Goal: Task Accomplishment & Management: Use online tool/utility

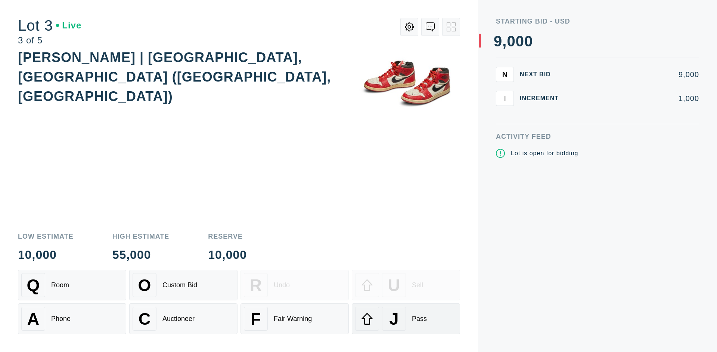
click at [406, 318] on div "J Pass" at bounding box center [406, 318] width 102 height 24
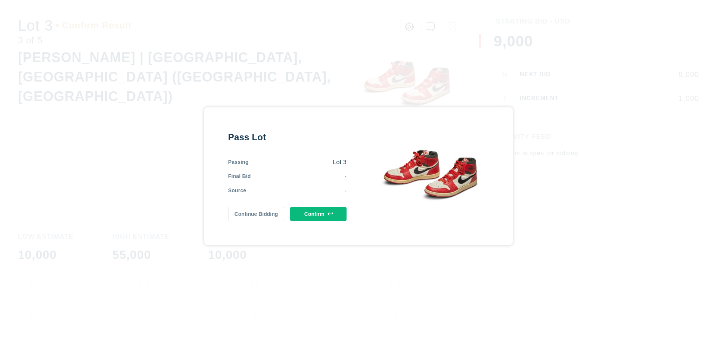
click at [319, 213] on button "Confirm" at bounding box center [318, 214] width 56 height 14
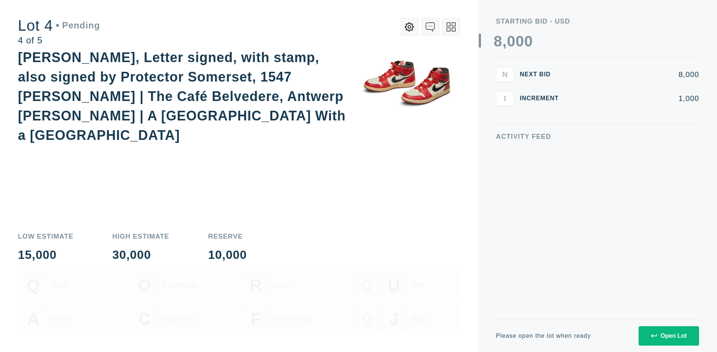
click at [451, 27] on icon at bounding box center [451, 26] width 9 height 9
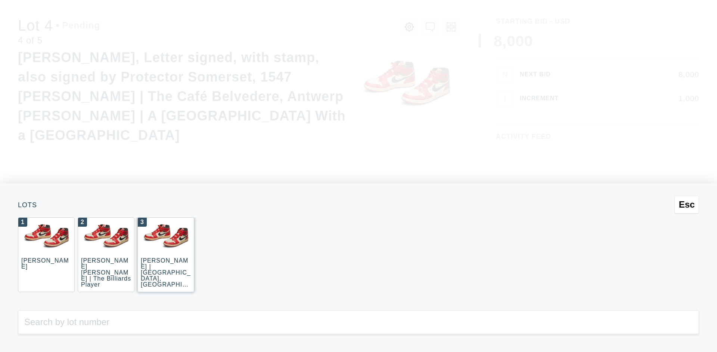
click at [166, 254] on div "3 [PERSON_NAME] | [GEOGRAPHIC_DATA], [GEOGRAPHIC_DATA] ([GEOGRAPHIC_DATA], [GEO…" at bounding box center [165, 254] width 57 height 75
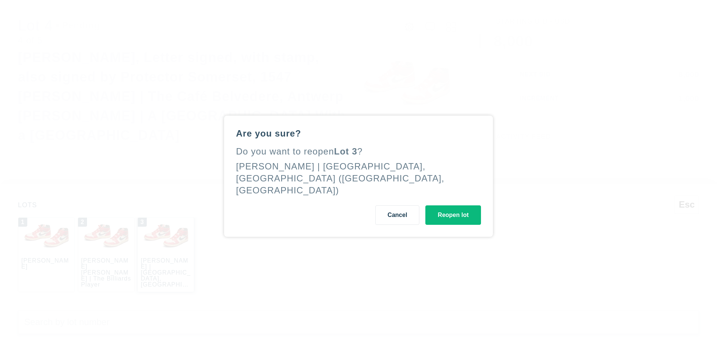
click at [453, 208] on button "Reopen lot" at bounding box center [454, 214] width 56 height 19
